Goal: Transaction & Acquisition: Subscribe to service/newsletter

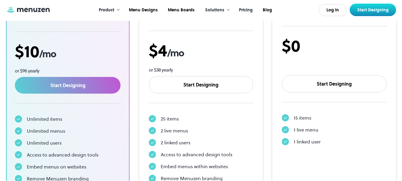
scroll to position [140, 0]
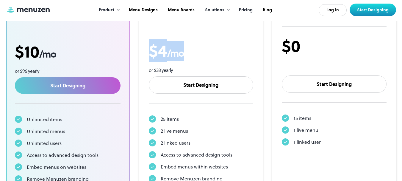
drag, startPoint x: 152, startPoint y: 52, endPoint x: 192, endPoint y: 56, distance: 40.4
click at [192, 56] on div "$ 4 /mo" at bounding box center [201, 51] width 105 height 20
click at [236, 69] on div "or $38 yearly" at bounding box center [201, 70] width 105 height 7
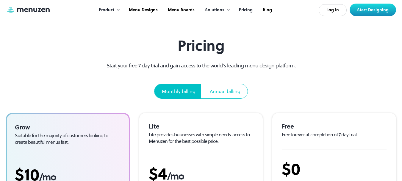
scroll to position [0, 0]
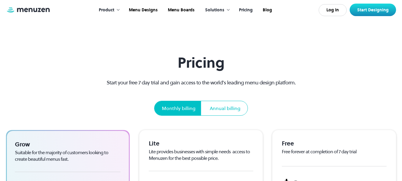
click at [230, 108] on div "Annual billing" at bounding box center [225, 108] width 31 height 7
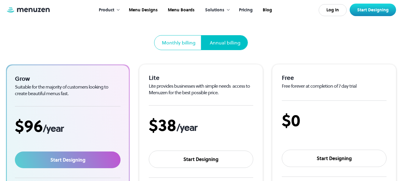
scroll to position [66, 0]
click at [181, 47] on div "Monthly billing" at bounding box center [179, 42] width 48 height 14
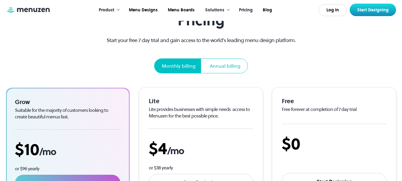
scroll to position [35, 0]
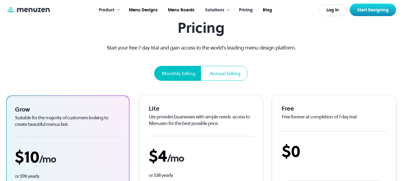
click at [281, 64] on div "Pricing Start your free 7 day trial and gain access to the world’s leading menu…" at bounding box center [201, 49] width 211 height 61
